Goal: Information Seeking & Learning: Find specific fact

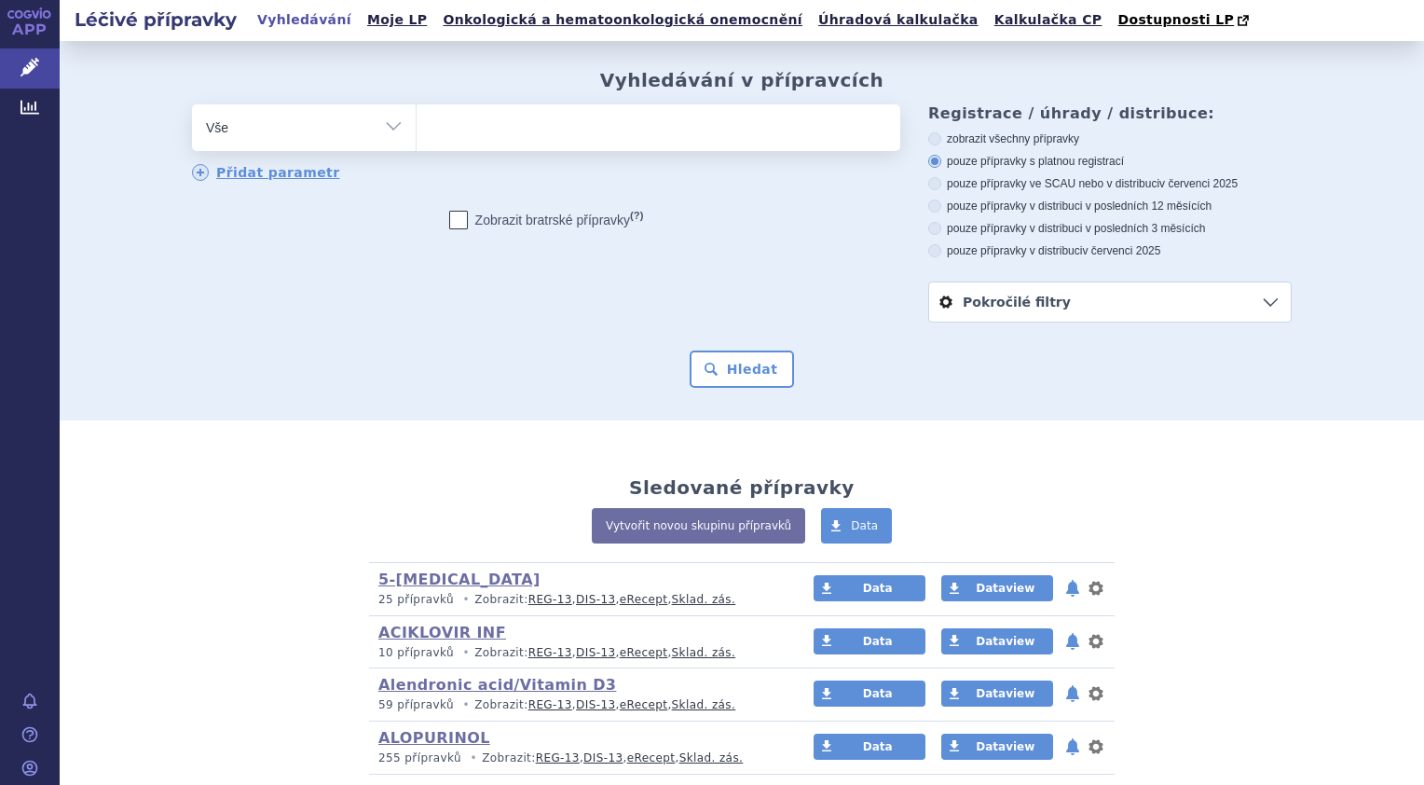
click at [383, 121] on select "Vše Přípravek/SUKL kód MAH VPOIS ATC/Aktivní látka Léková forma Síla" at bounding box center [304, 125] width 224 height 42
select select "filter-atc-group"
click at [192, 105] on select "Vše Přípravek/SUKL kód MAH VPOIS ATC/Aktivní látka Léková forma Síla" at bounding box center [304, 125] width 224 height 42
click at [460, 138] on ul at bounding box center [659, 123] width 484 height 39
click at [417, 138] on select at bounding box center [416, 126] width 1 height 47
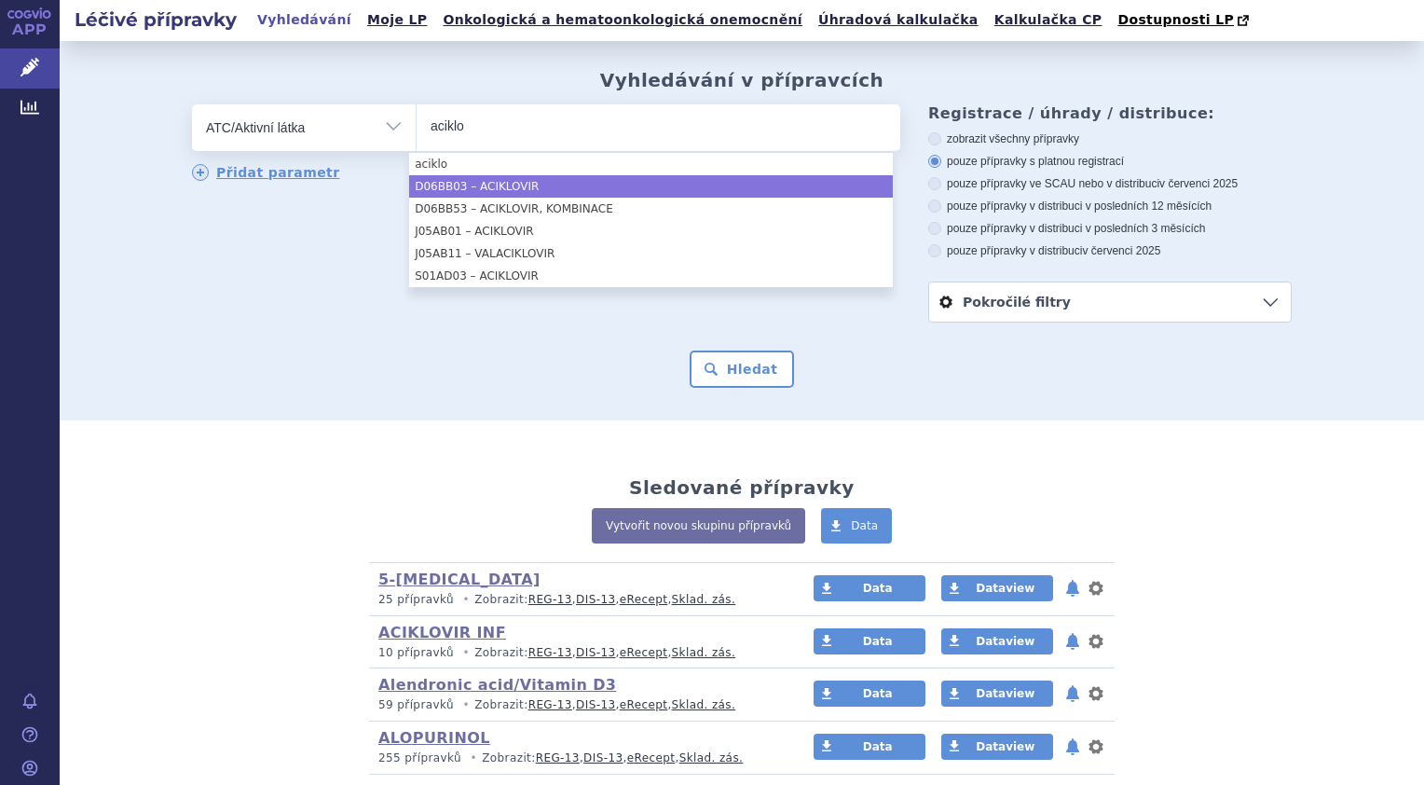
type input "aciklo"
select select "D06BB03"
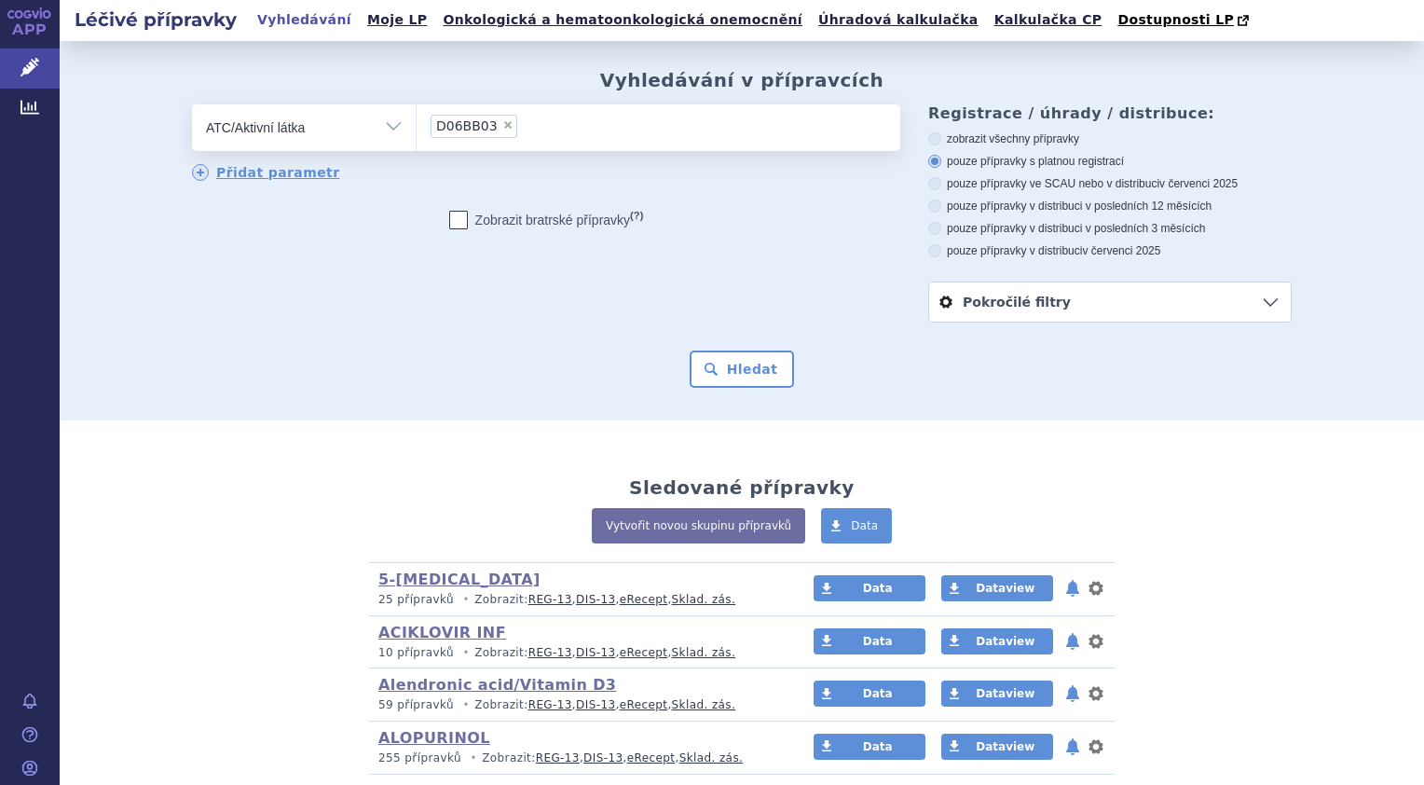
click at [928, 246] on icon at bounding box center [934, 250] width 13 height 13
click at [930, 247] on input "pouze přípravky v distribuci v červenci 2025" at bounding box center [936, 253] width 12 height 12
radio input "true"
click at [721, 367] on button "Hledat" at bounding box center [742, 368] width 105 height 37
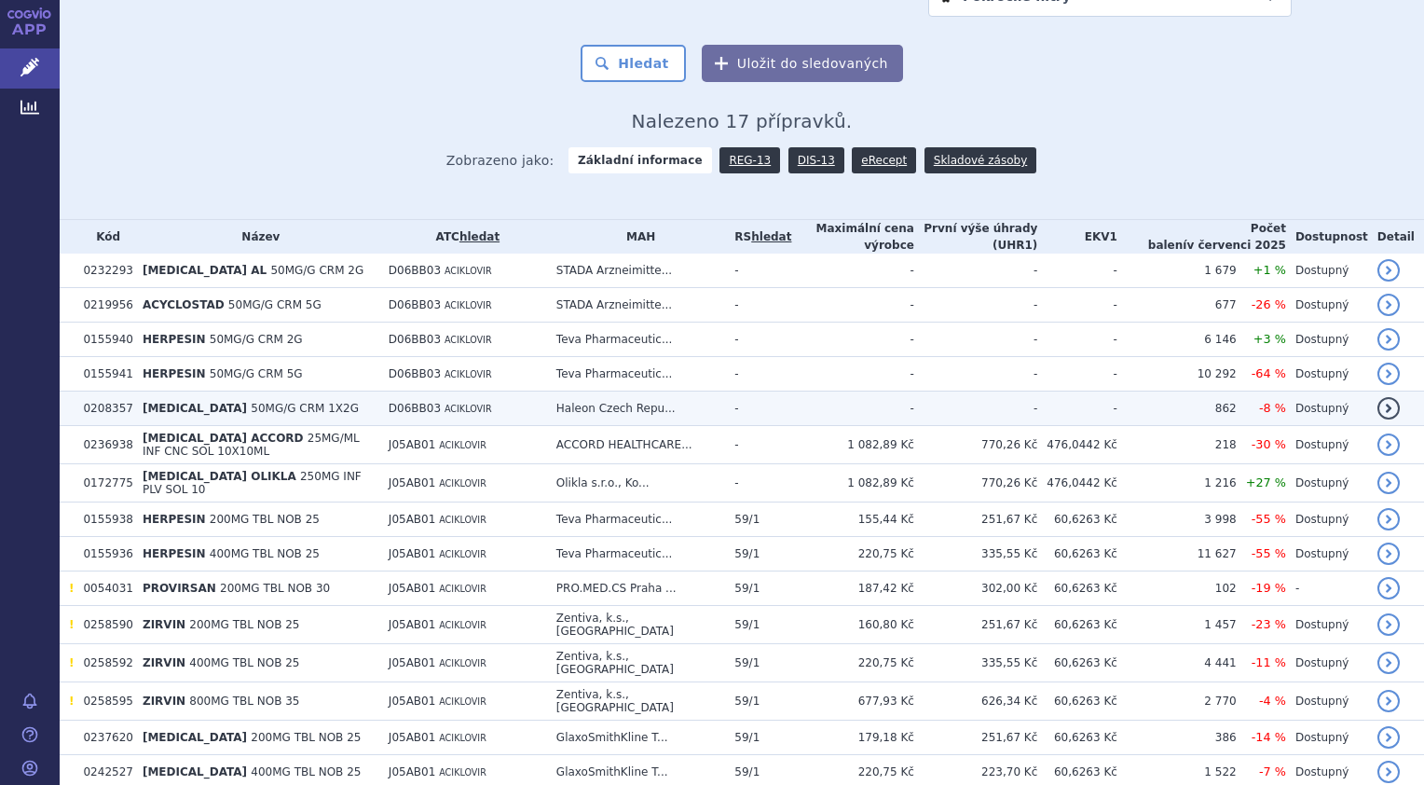
scroll to position [436, 0]
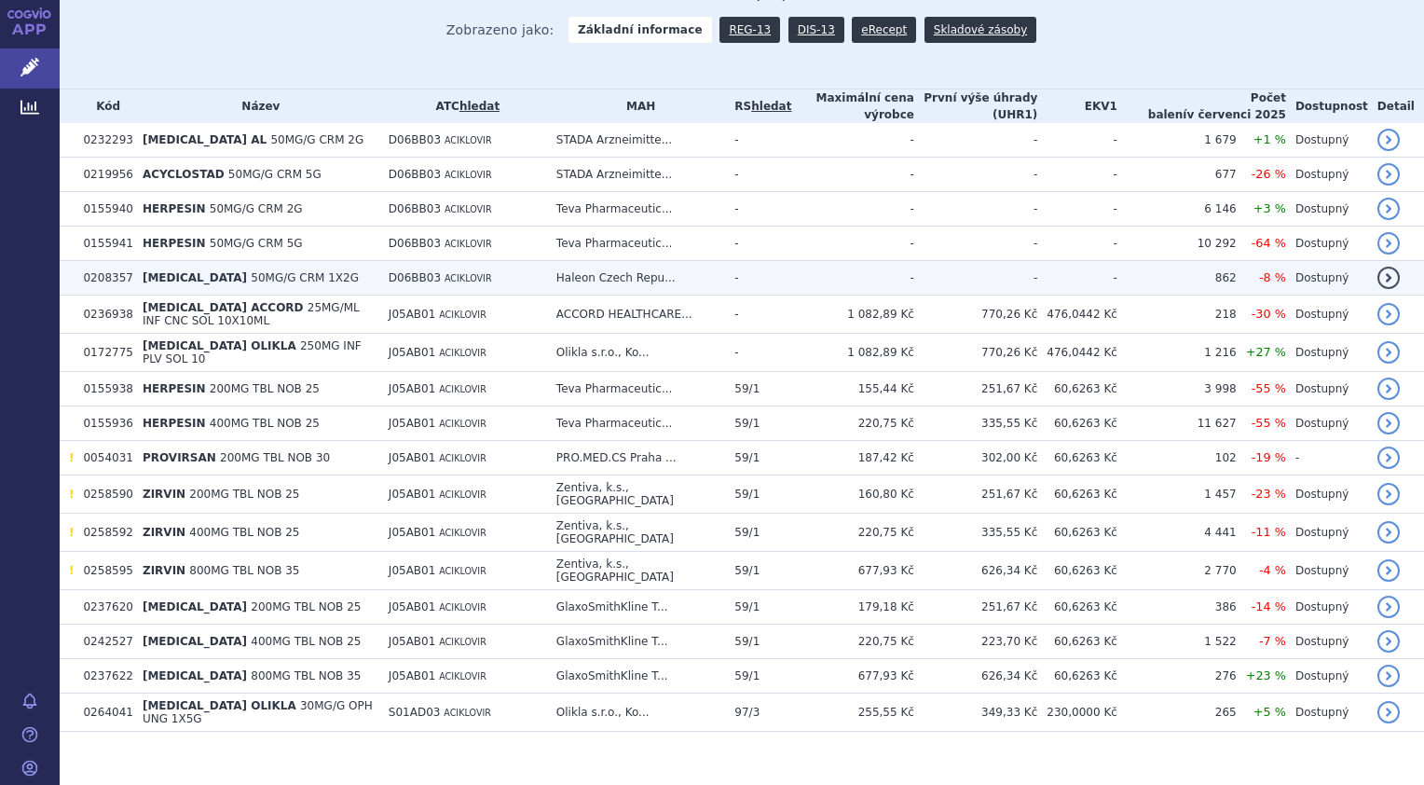
click at [319, 419] on td "HERPESIN 400MG TBL NOB 25" at bounding box center [256, 423] width 246 height 34
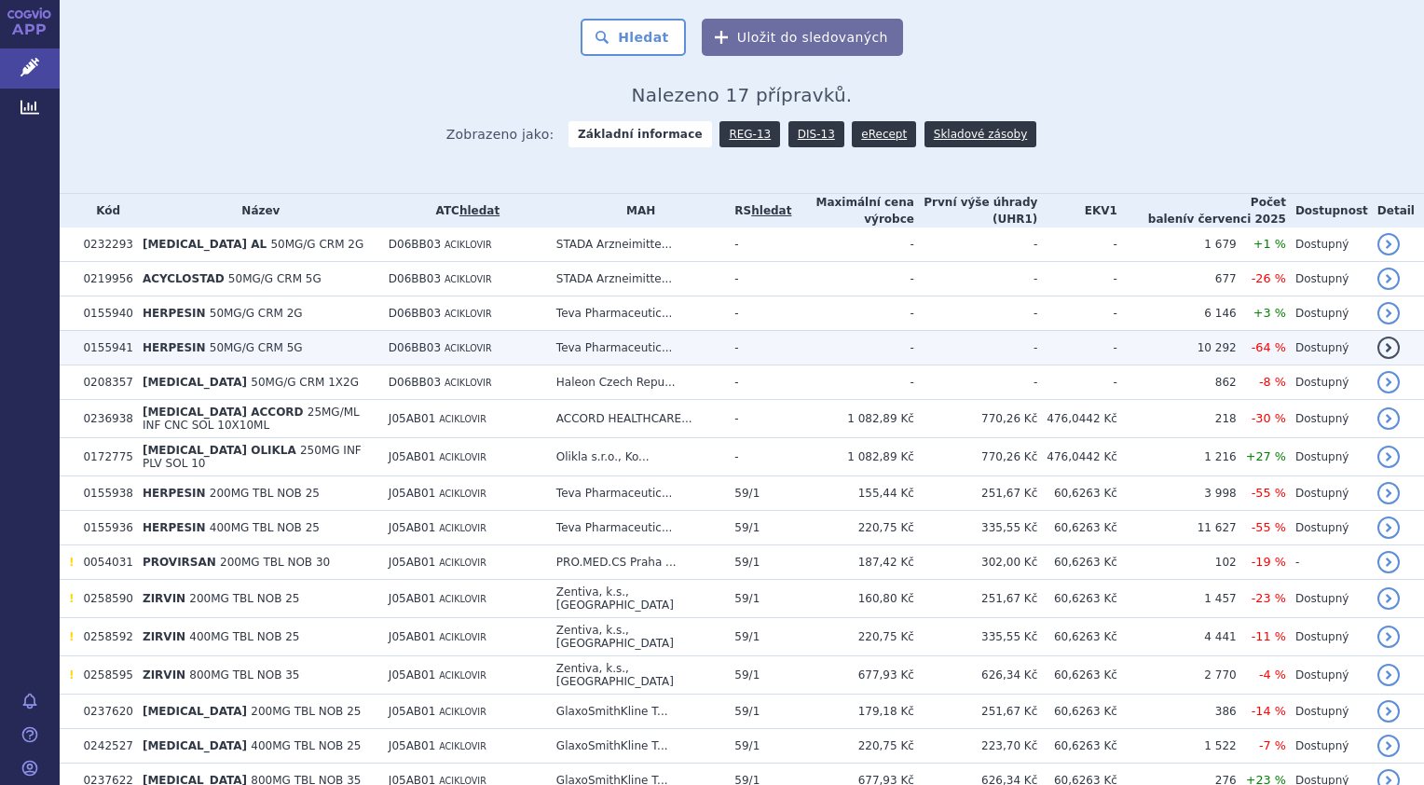
scroll to position [436, 0]
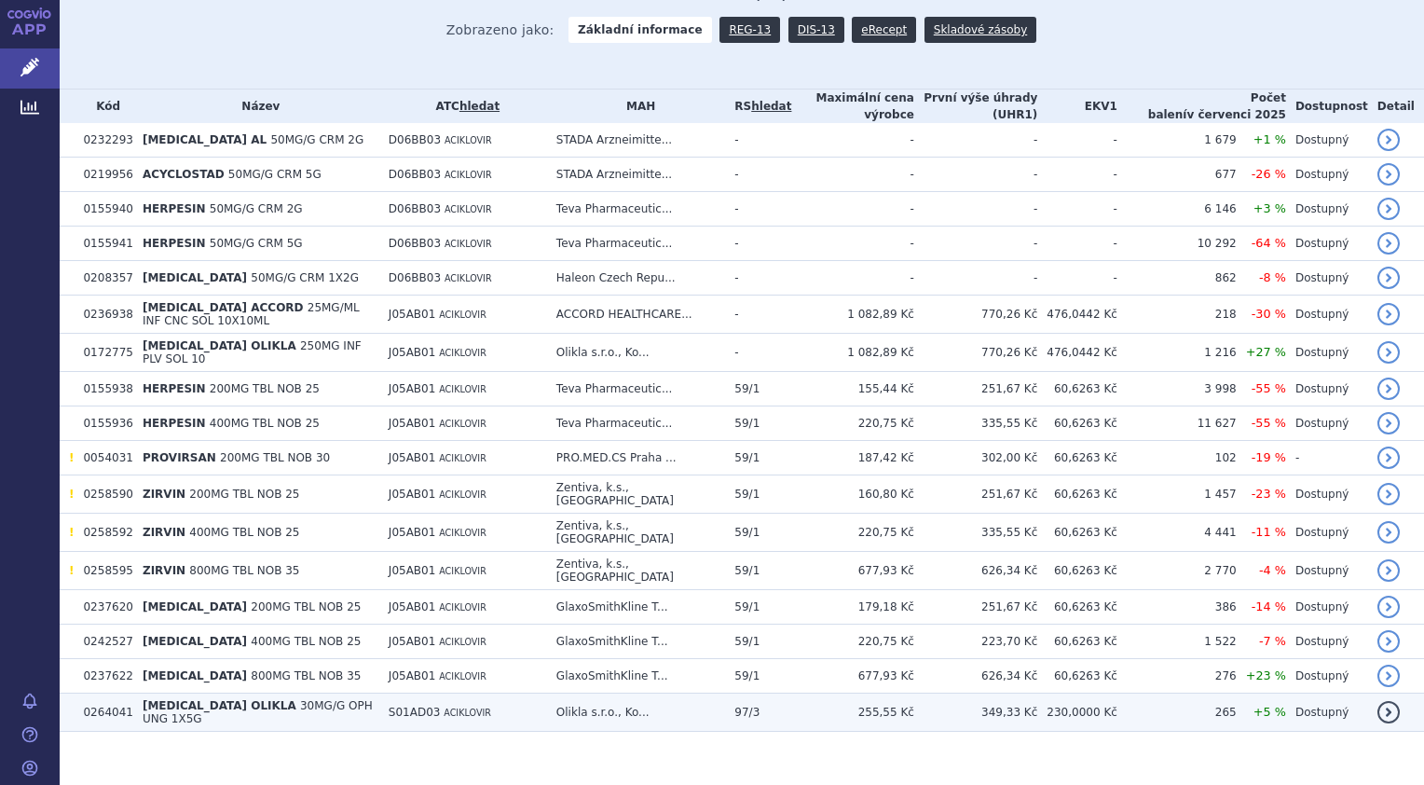
click at [253, 699] on span "30MG/G OPH UNG 1X5G" at bounding box center [258, 712] width 230 height 26
